Goal: Find specific page/section: Find specific page/section

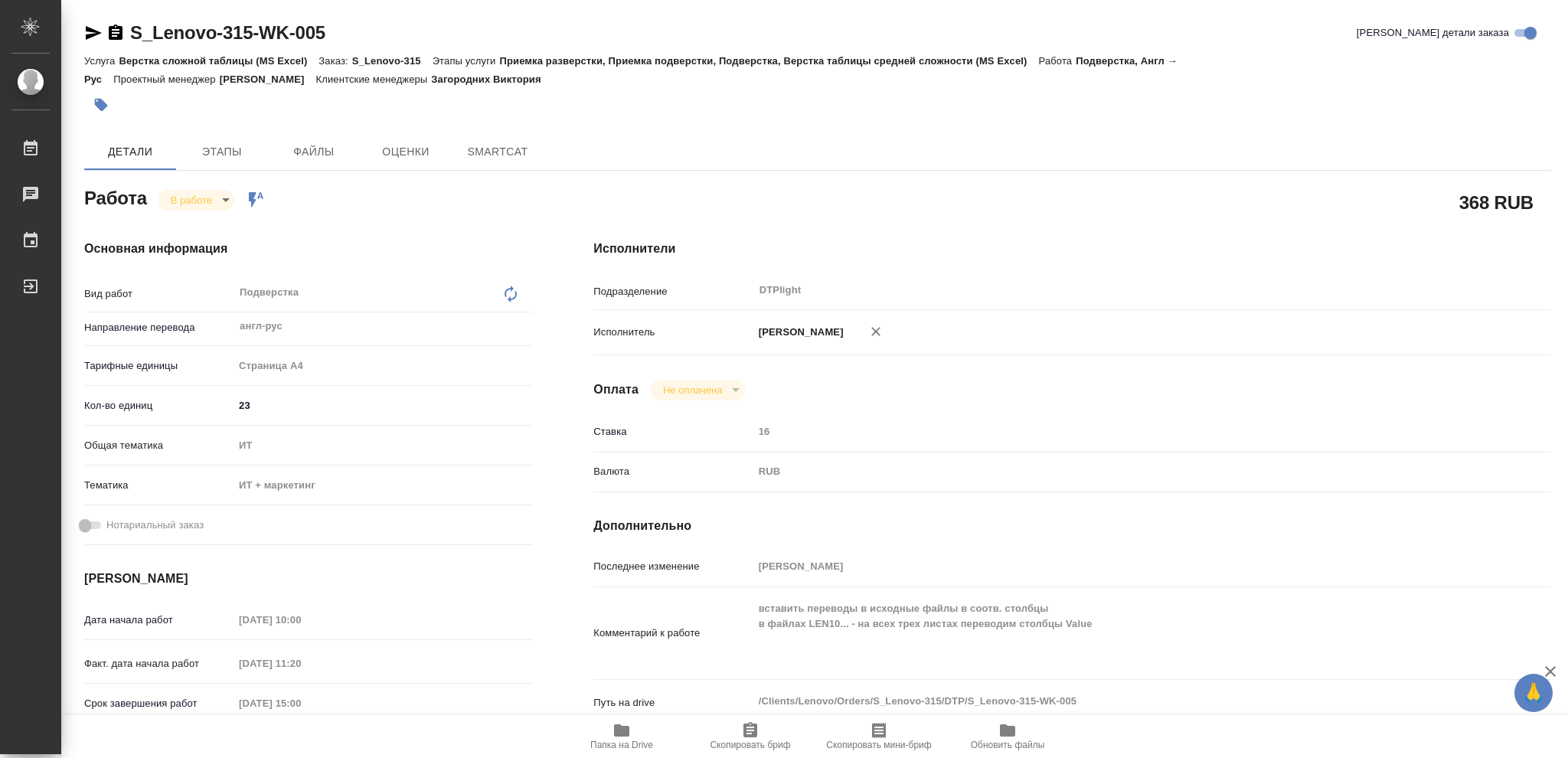
type textarea "x"
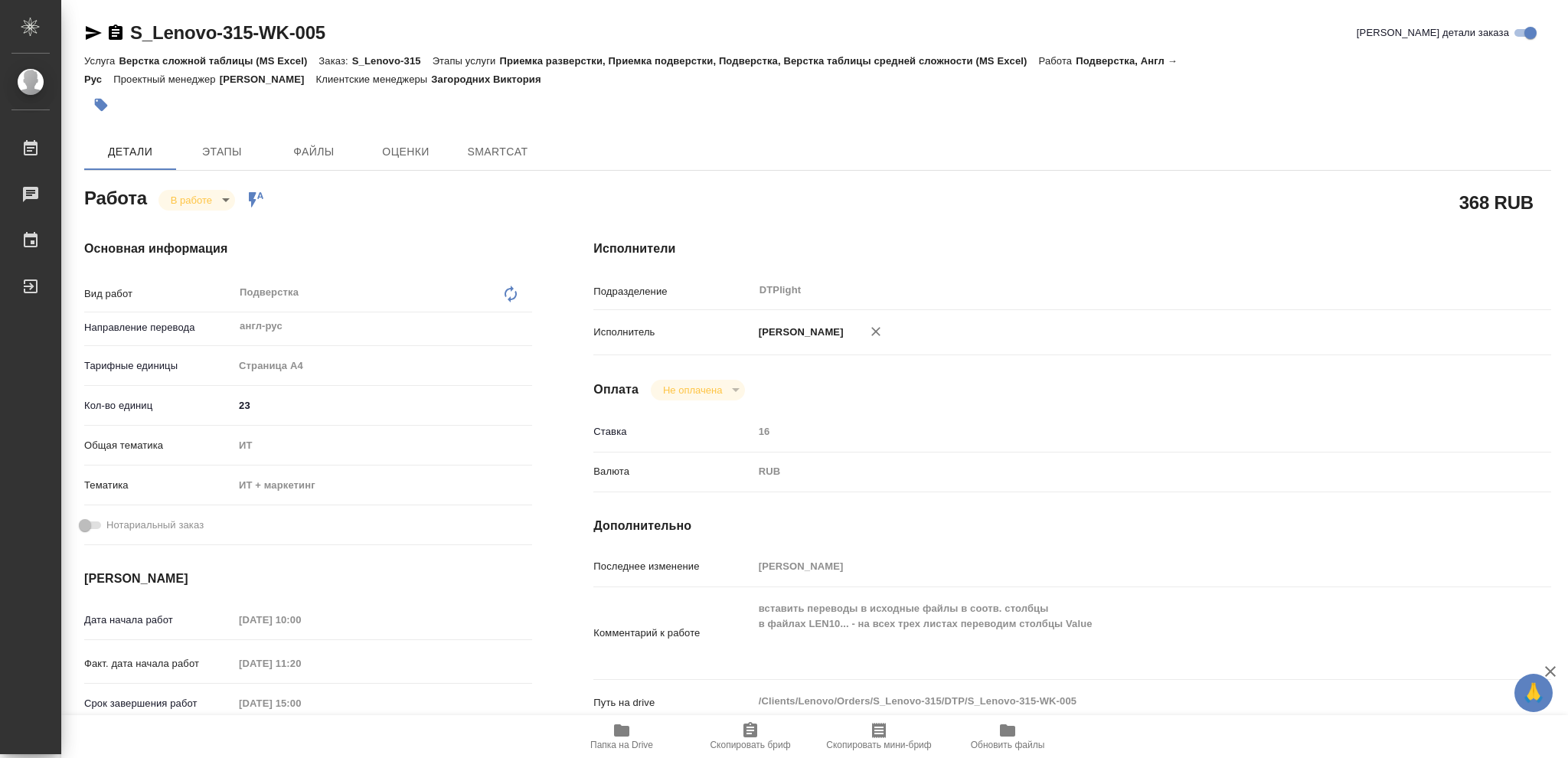
type textarea "x"
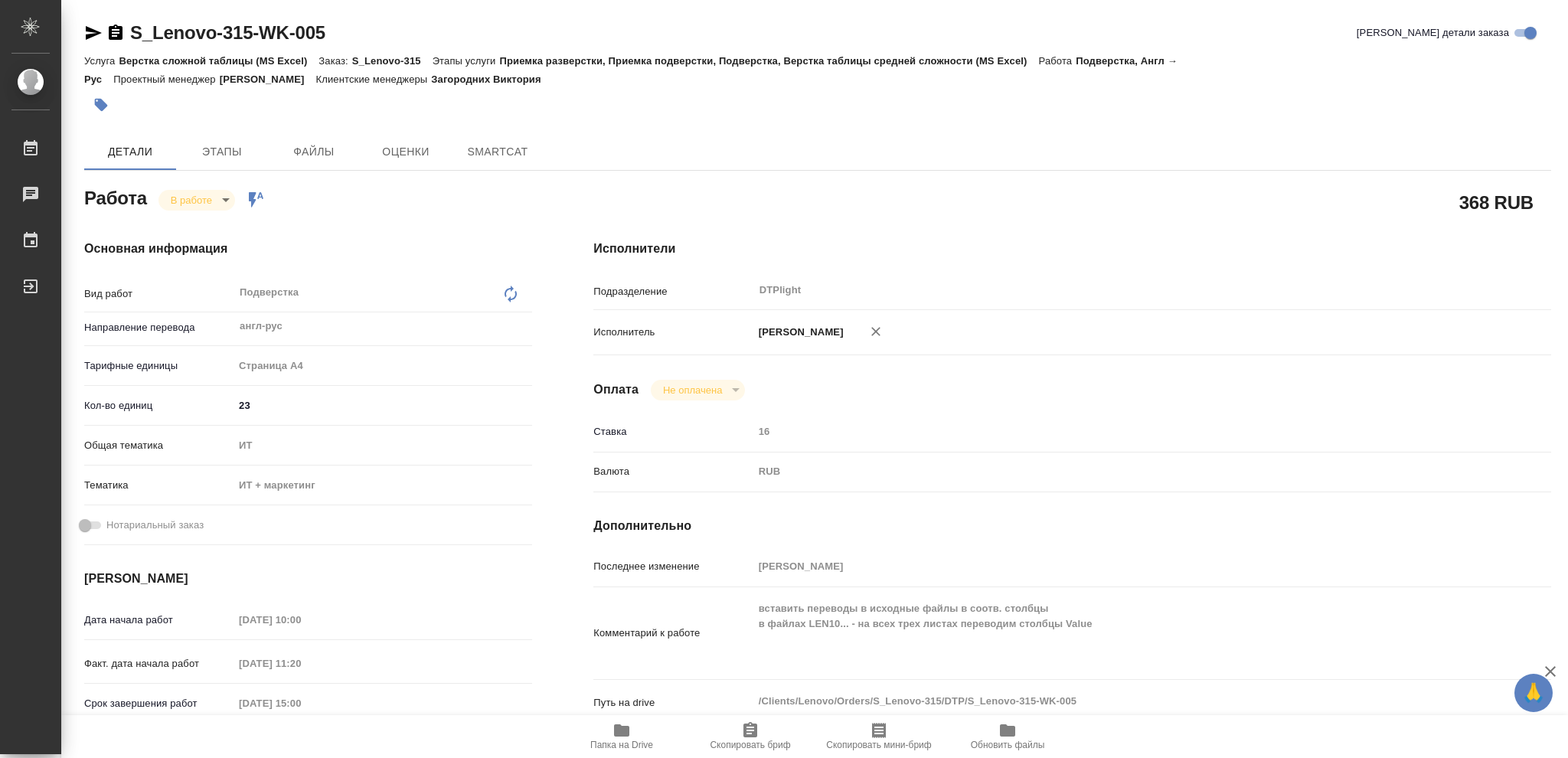
type textarea "x"
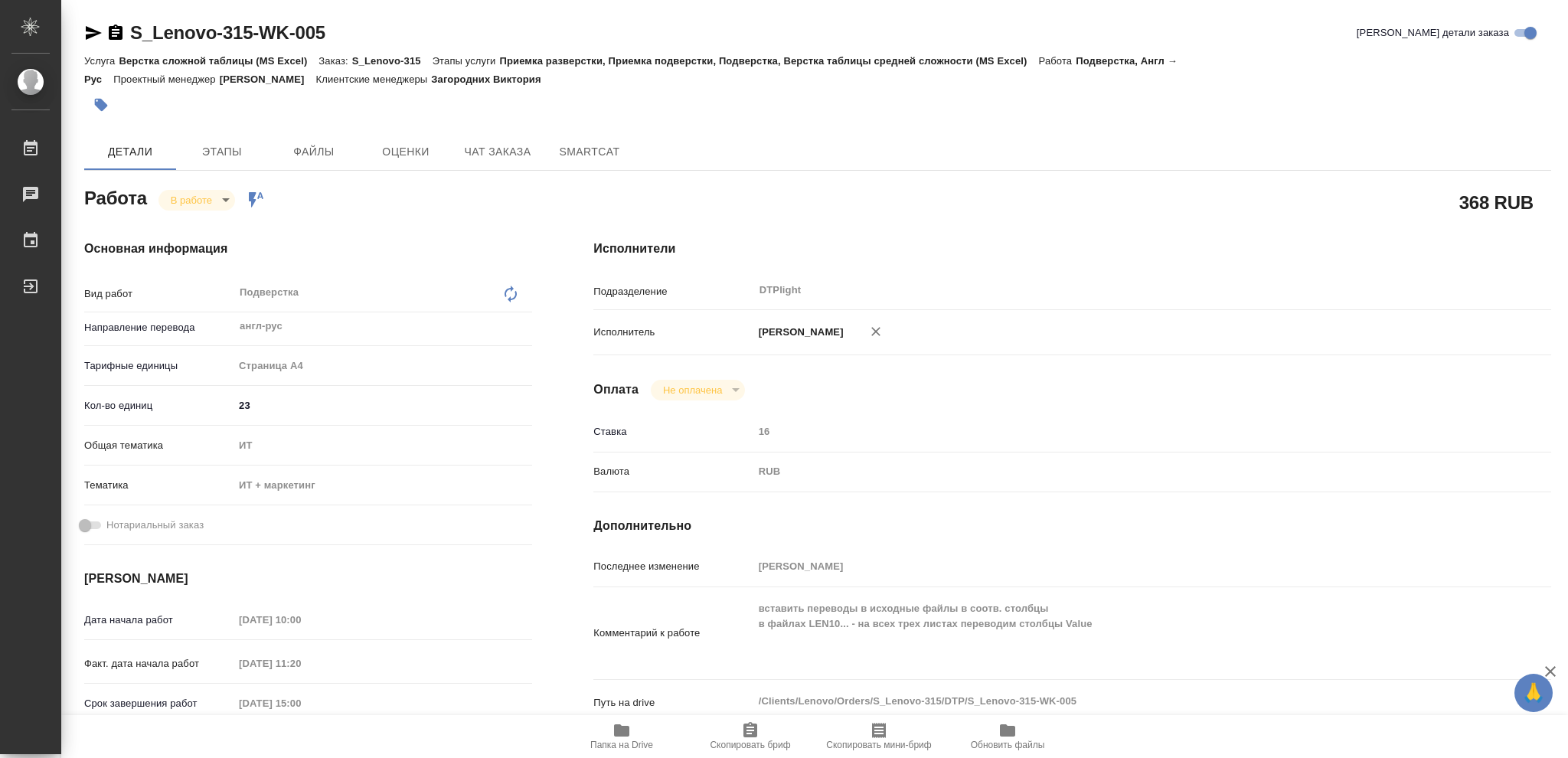
click at [602, 747] on span "Папка на Drive" at bounding box center [621, 745] width 63 height 10
type textarea "x"
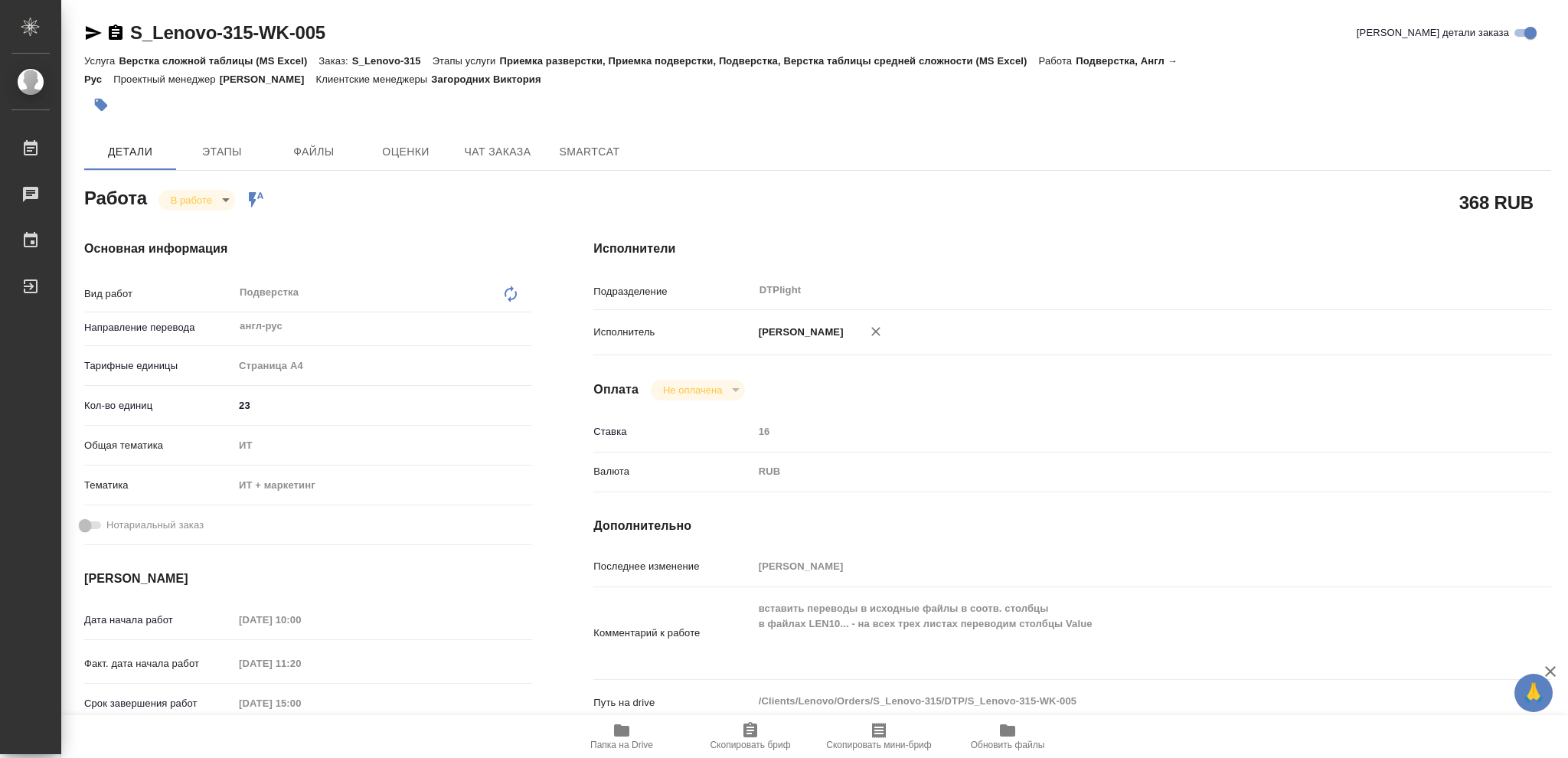
type textarea "x"
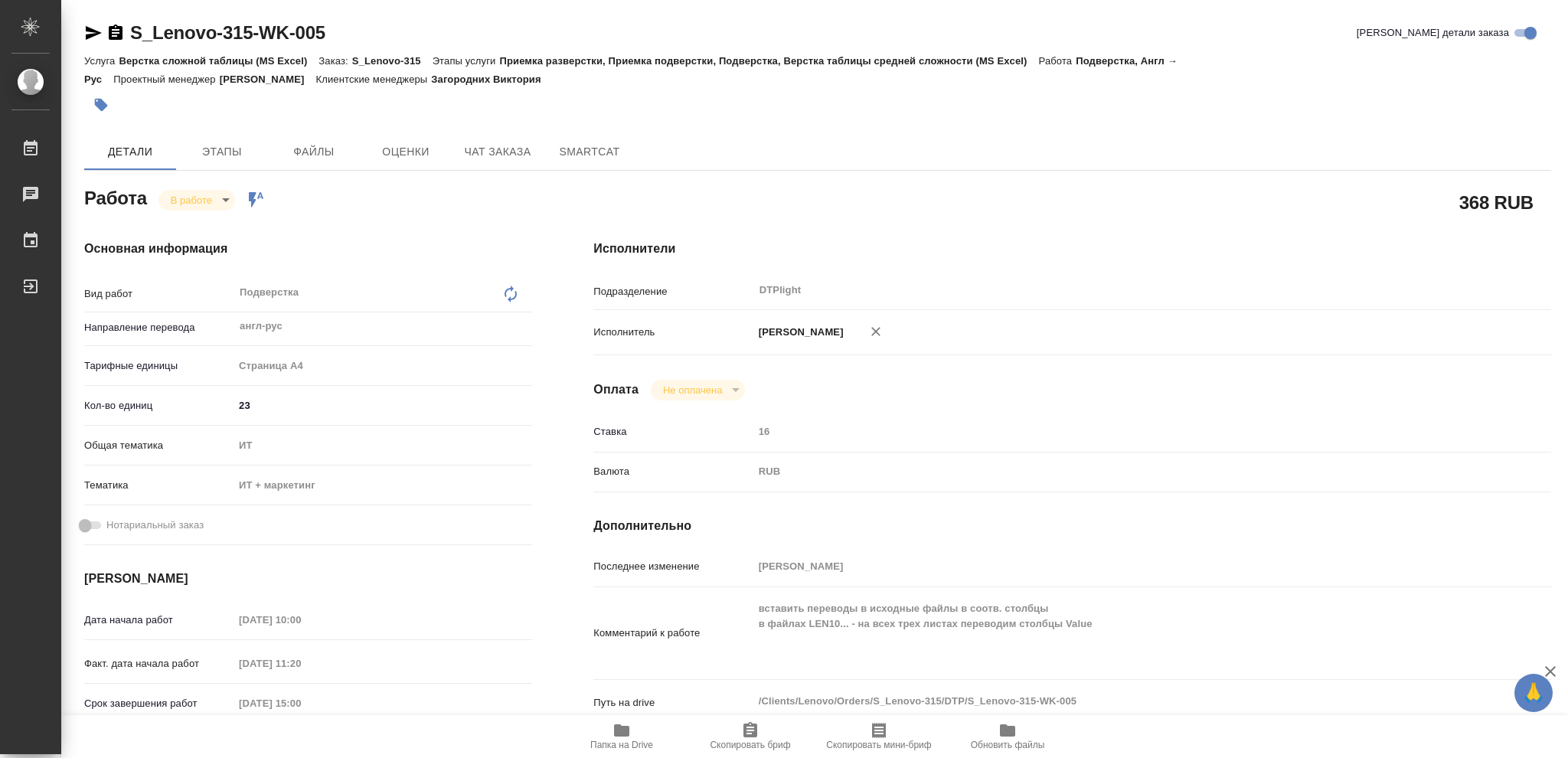
type textarea "x"
click at [202, 194] on body "🙏 .cls-1 fill:#fff; AWATERA [PERSON_NAME] 2 Чаты График Выйти S_Lenovo-315-WK-0…" at bounding box center [784, 379] width 1568 height 758
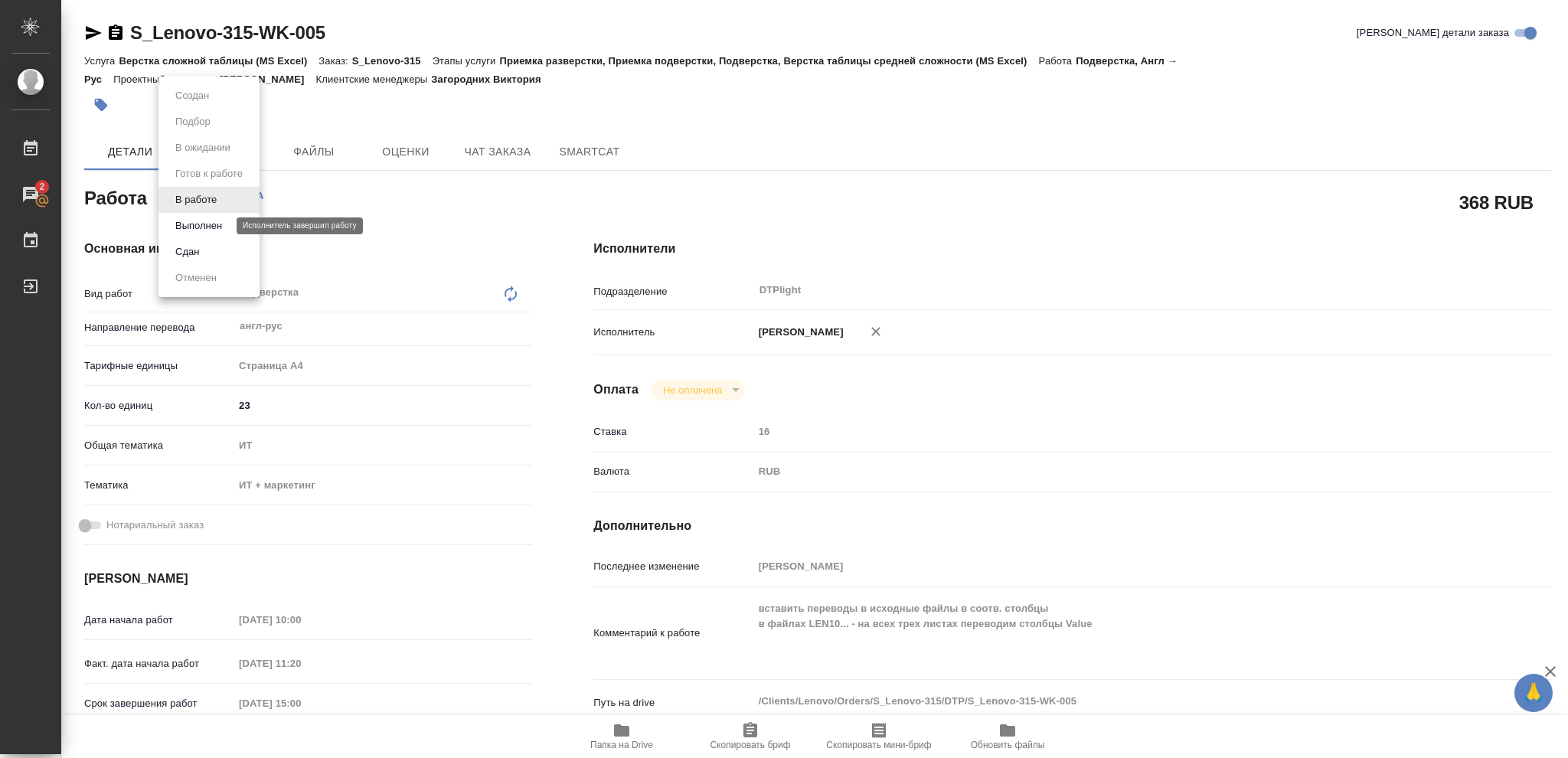
click at [204, 223] on button "Выполнен" at bounding box center [199, 226] width 56 height 17
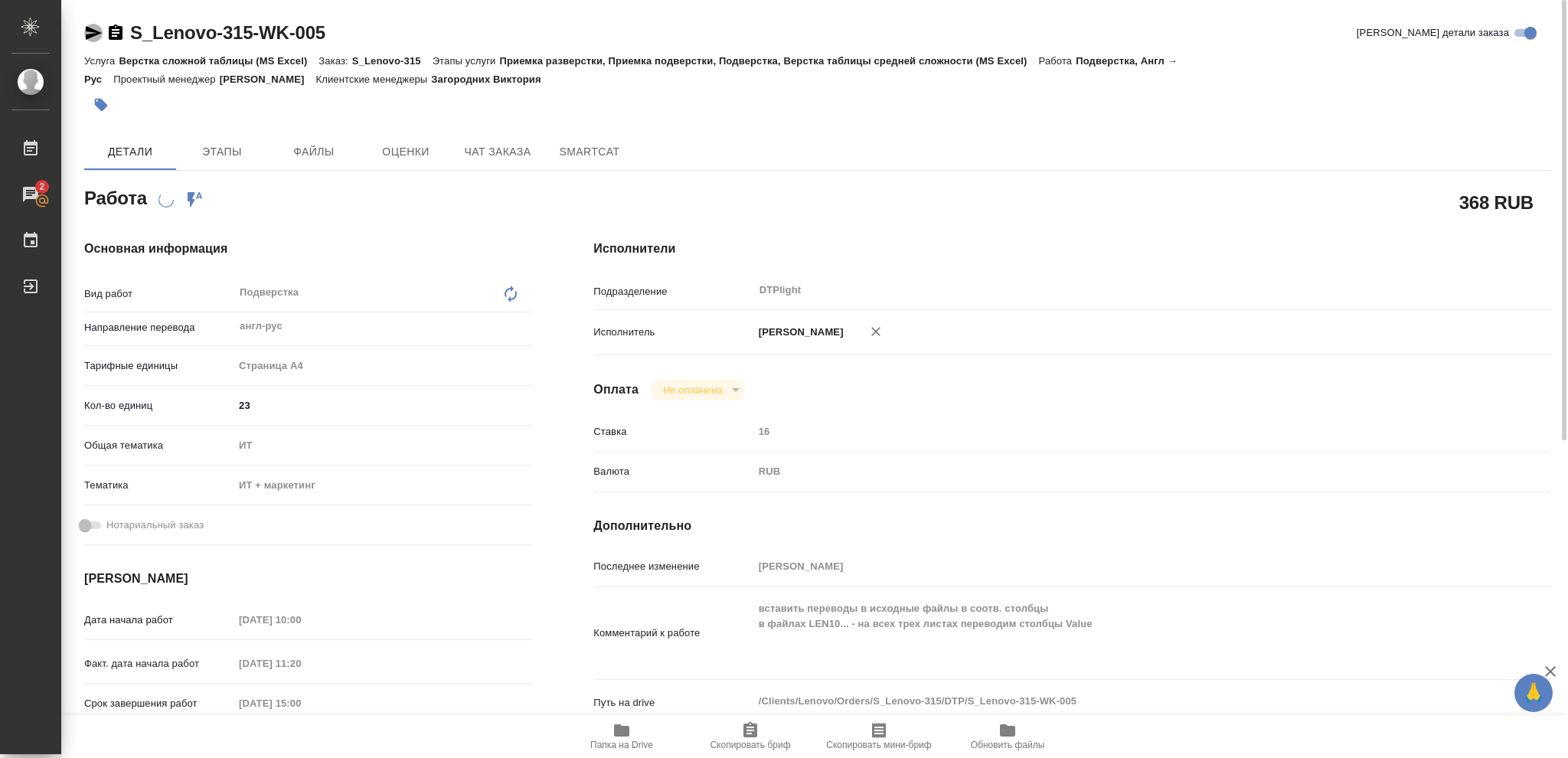
click at [91, 31] on icon "button" at bounding box center [93, 33] width 16 height 14
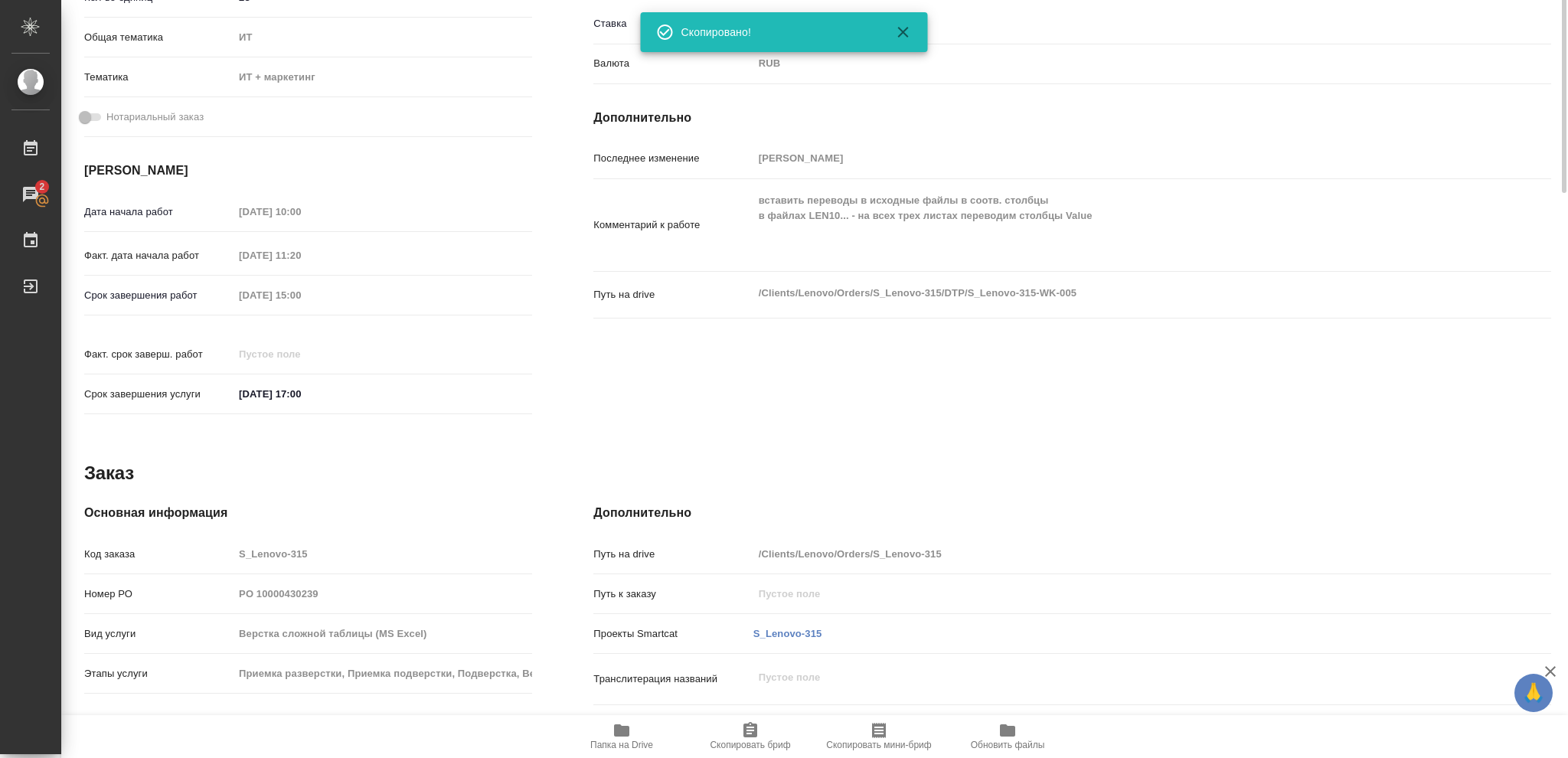
scroll to position [547, 0]
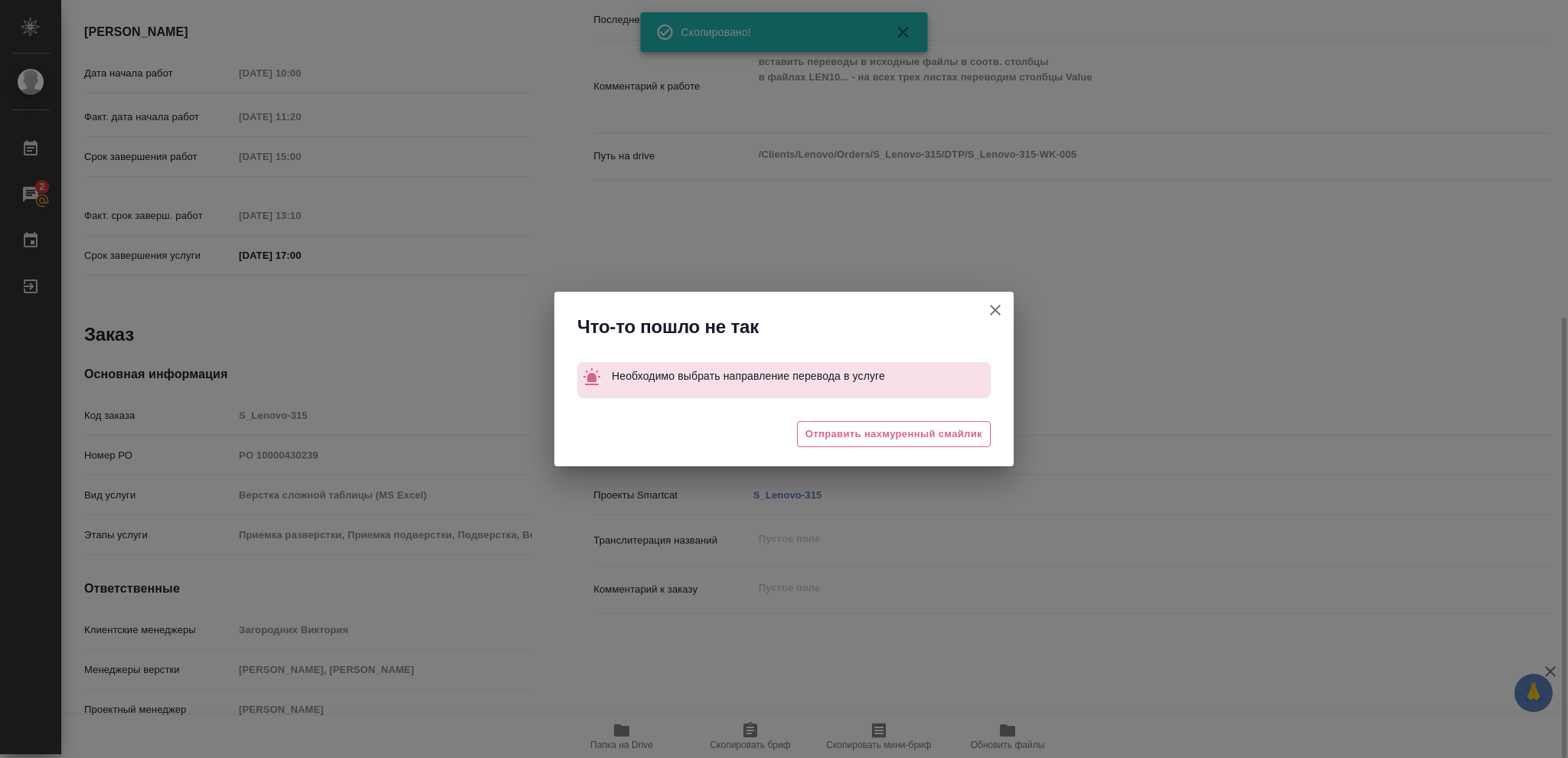
type textarea "x"
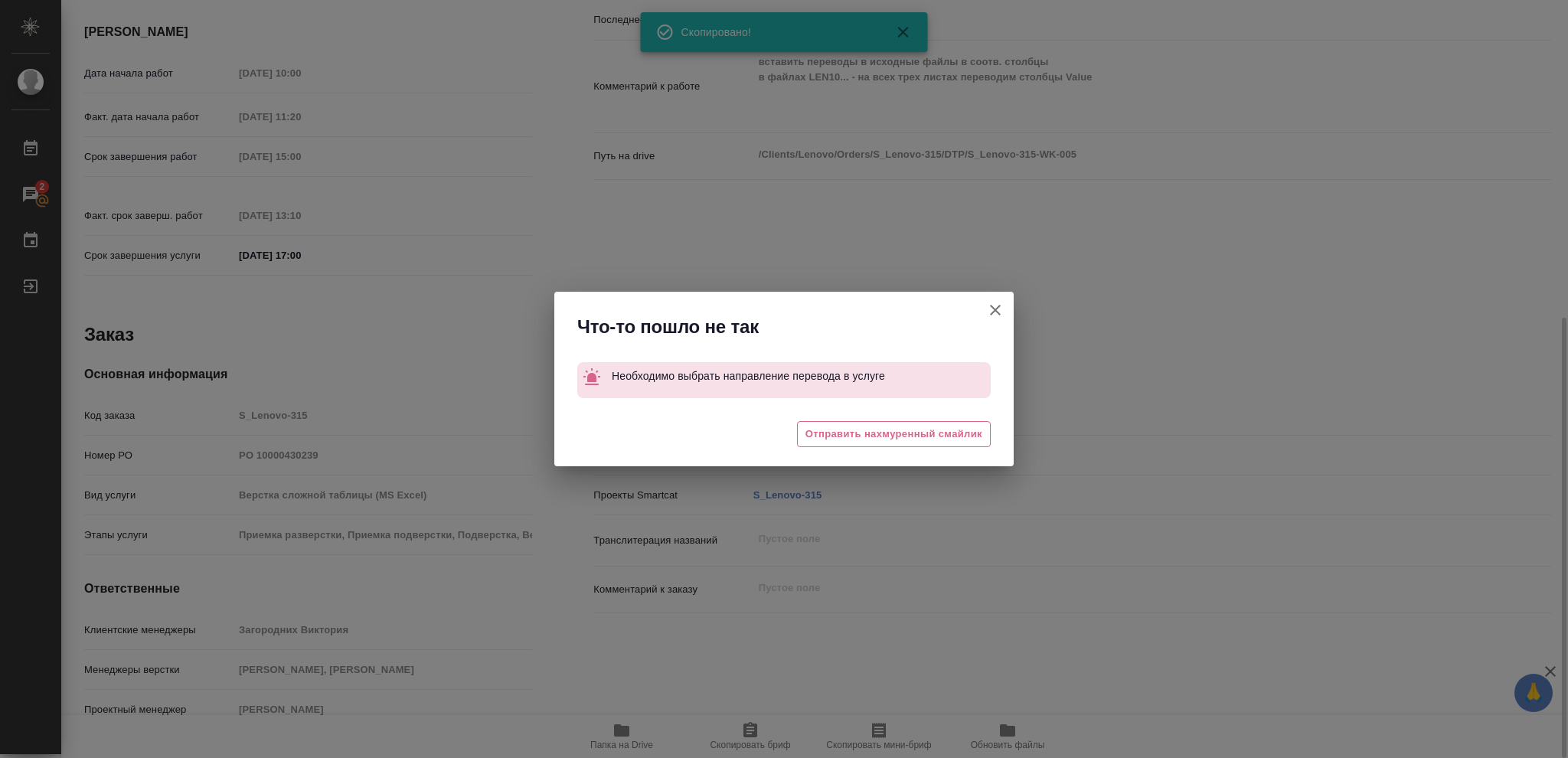
type textarea "x"
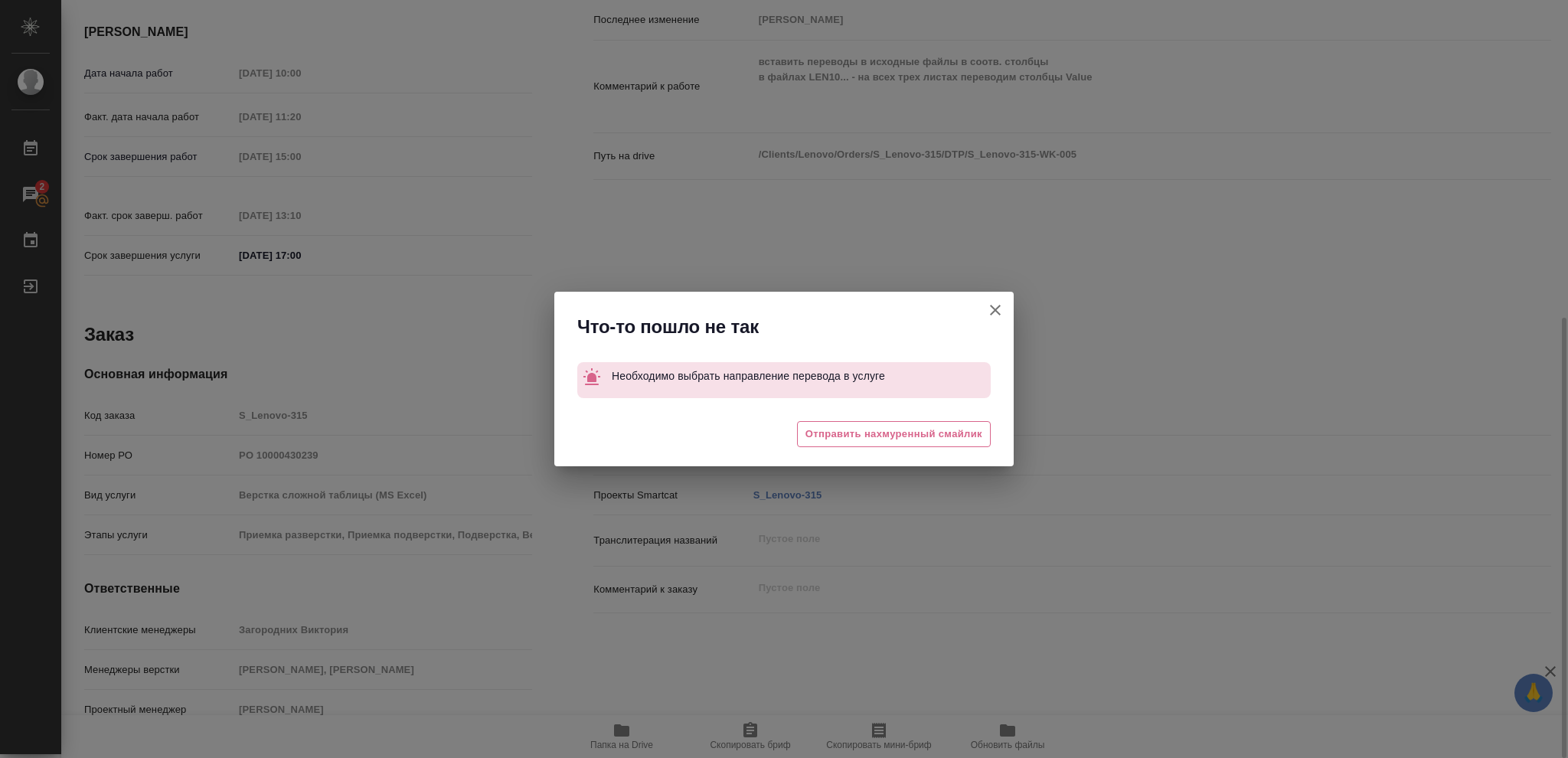
type textarea "x"
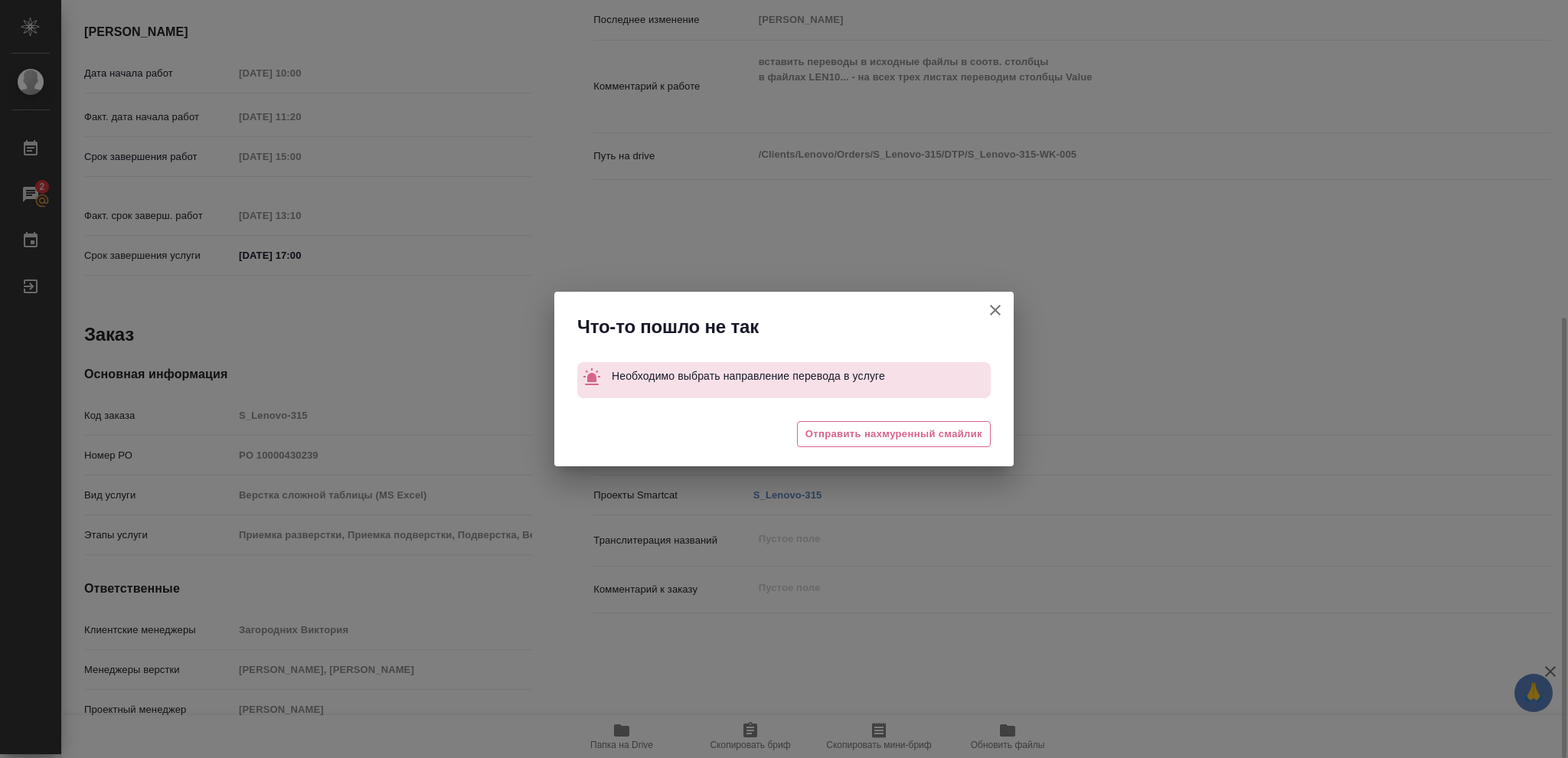
click at [1003, 311] on icon "button" at bounding box center [995, 311] width 19 height 19
type textarea "x"
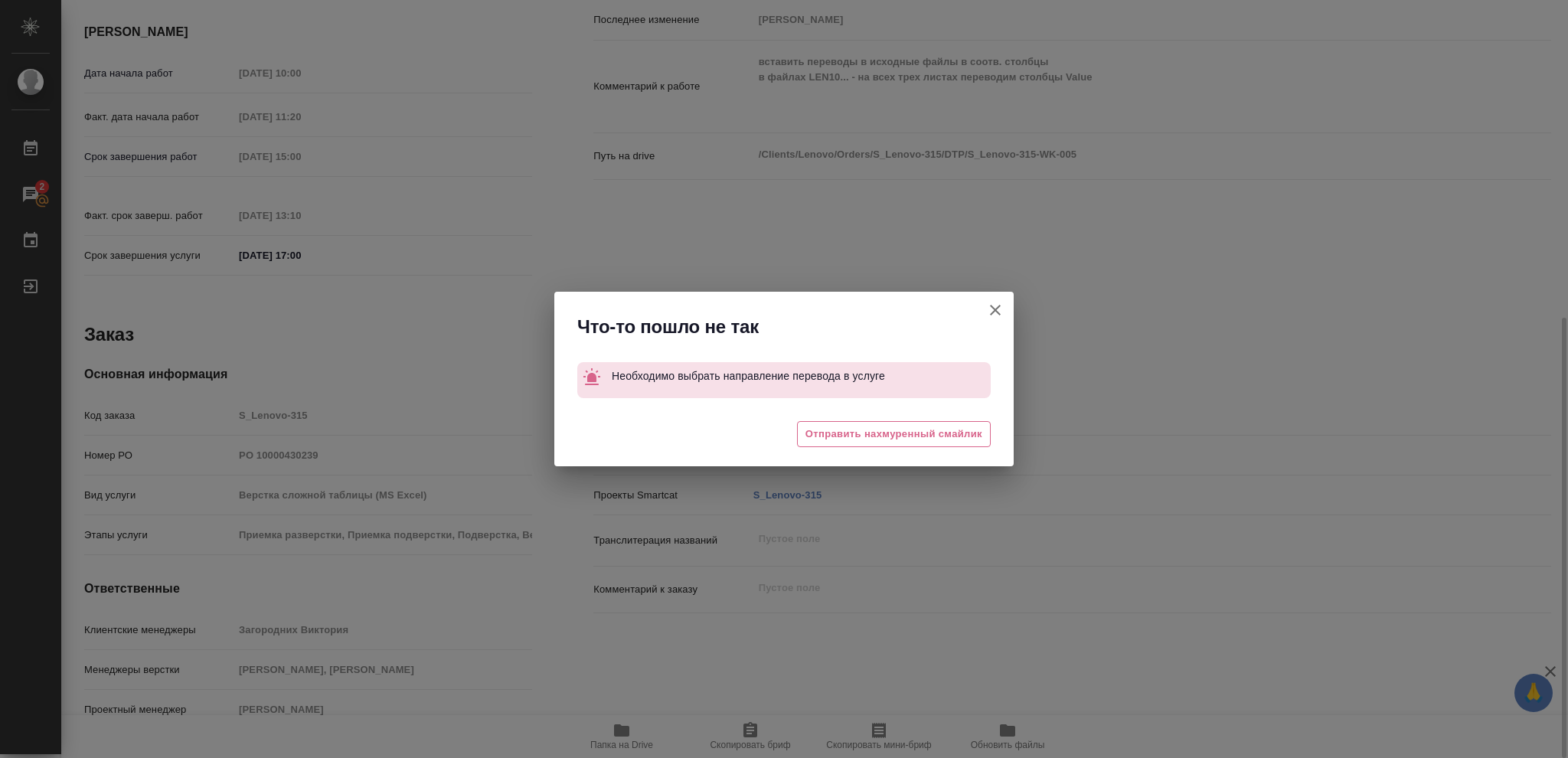
type textarea "x"
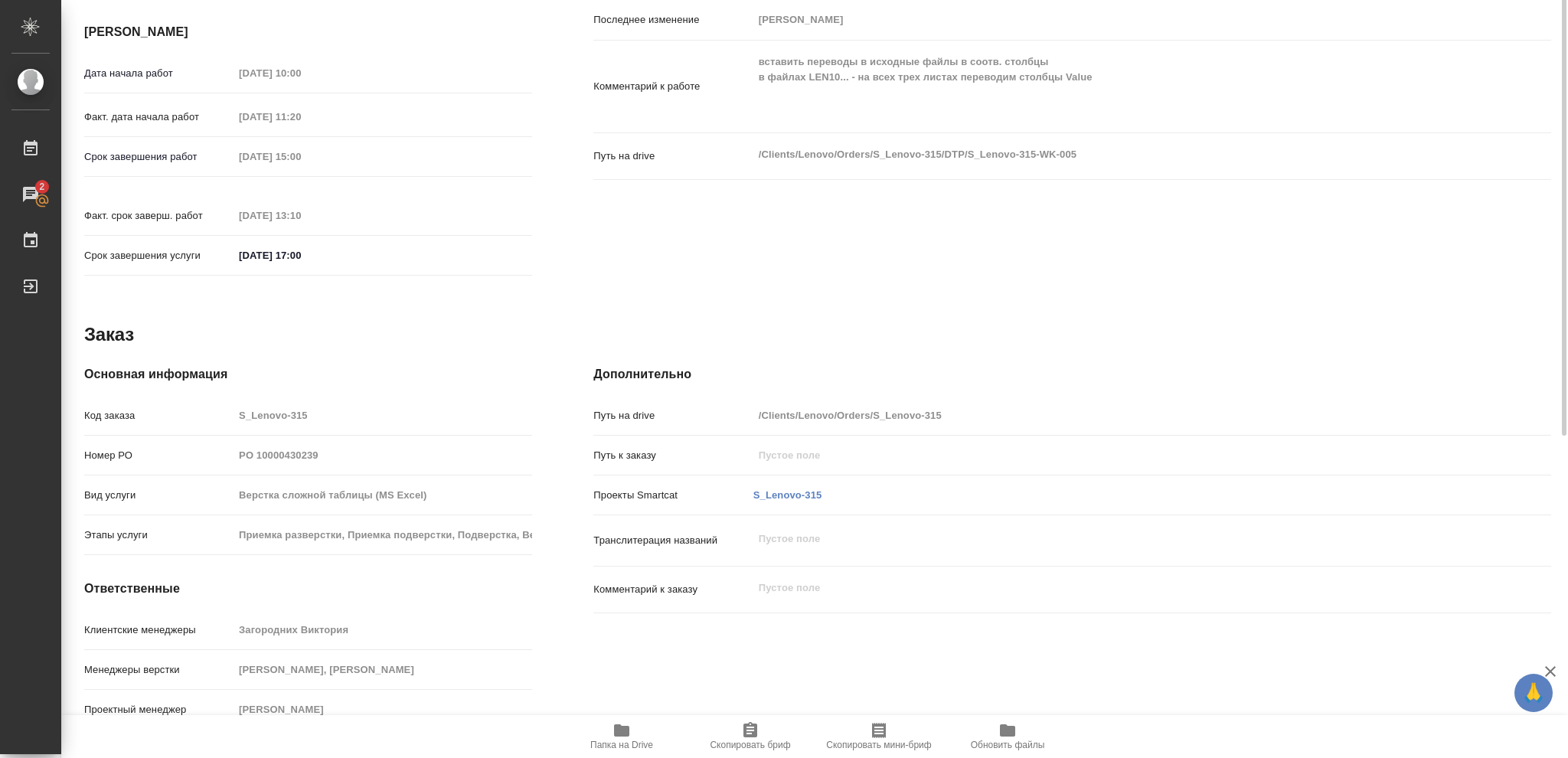
scroll to position [0, 0]
